Goal: Complete application form

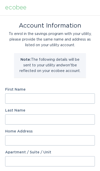
click at [74, 99] on input "First Name" at bounding box center [50, 99] width 90 height 10
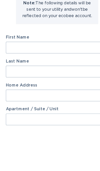
type input "[PERSON_NAME]"
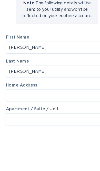
type input "[STREET_ADDRESS][PERSON_NAME]"
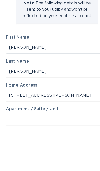
select select "US"
type input "Phoenix"
type input "85028"
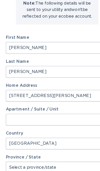
click at [65, 121] on input "Apartment / Suite / Unit" at bounding box center [50, 126] width 90 height 10
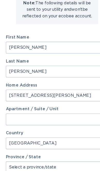
scroll to position [35, 0]
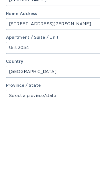
type input "Unit 3054"
click at [76, 100] on input "[STREET_ADDRESS][PERSON_NAME]" at bounding box center [50, 105] width 90 height 10
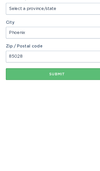
scroll to position [128, 0]
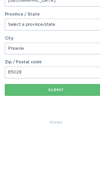
type input "[STREET_ADDRESS][PERSON_NAME],"
click at [68, 70] on select "Select a province/state [US_STATE] [US_STATE] [US_STATE] [US_STATE] [US_STATE] …" at bounding box center [50, 75] width 90 height 10
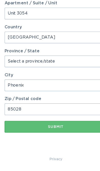
select select "AZ"
click at [56, 131] on div "Submit" at bounding box center [50, 132] width 84 height 3
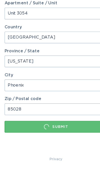
scroll to position [0, 0]
